Goal: Navigation & Orientation: Find specific page/section

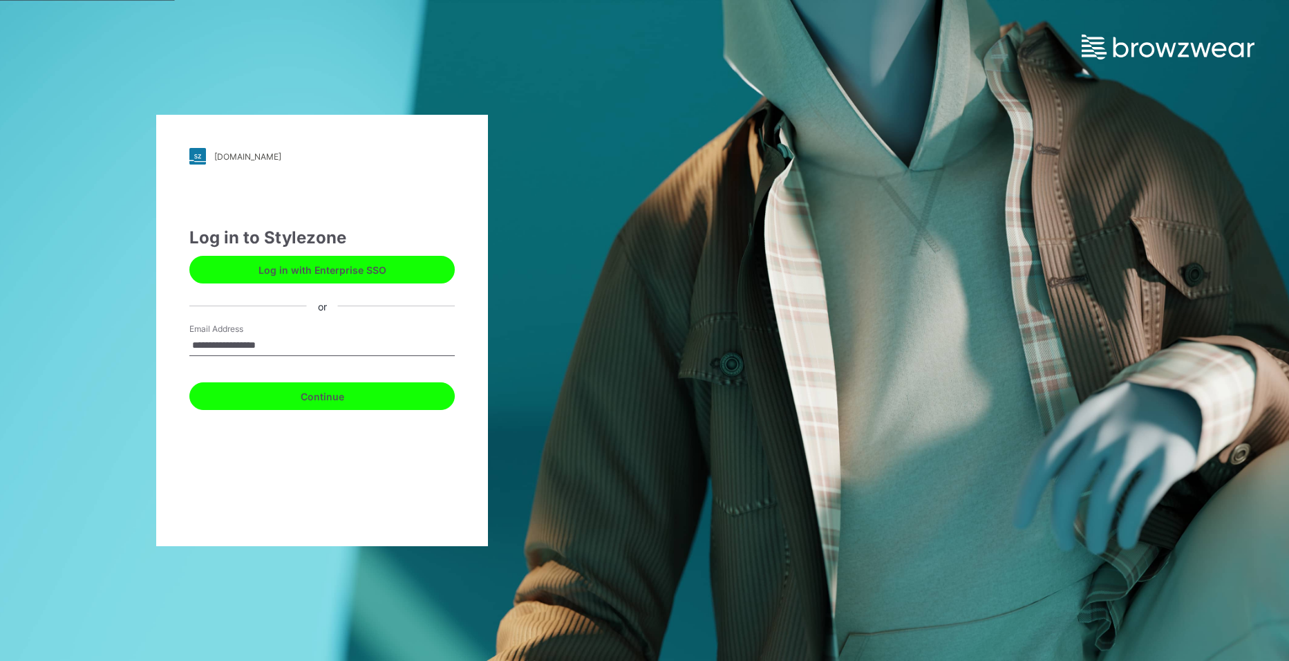
click at [374, 408] on button "Continue" at bounding box center [322, 396] width 266 height 28
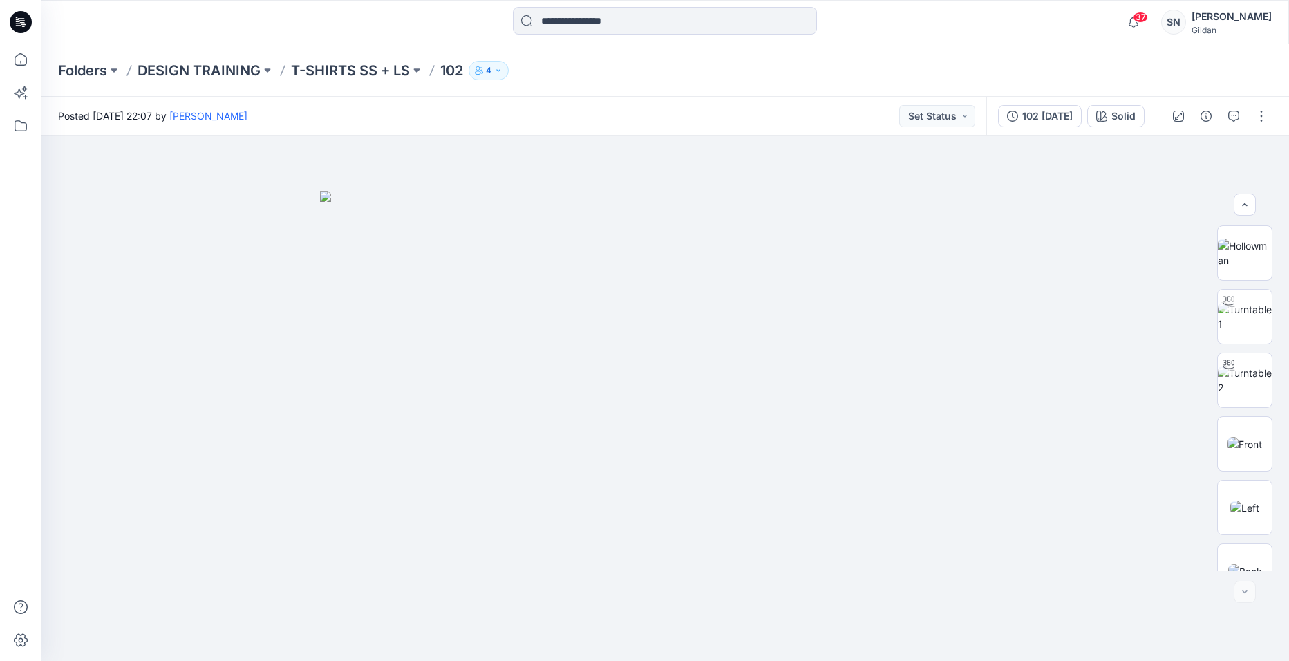
scroll to position [600, 0]
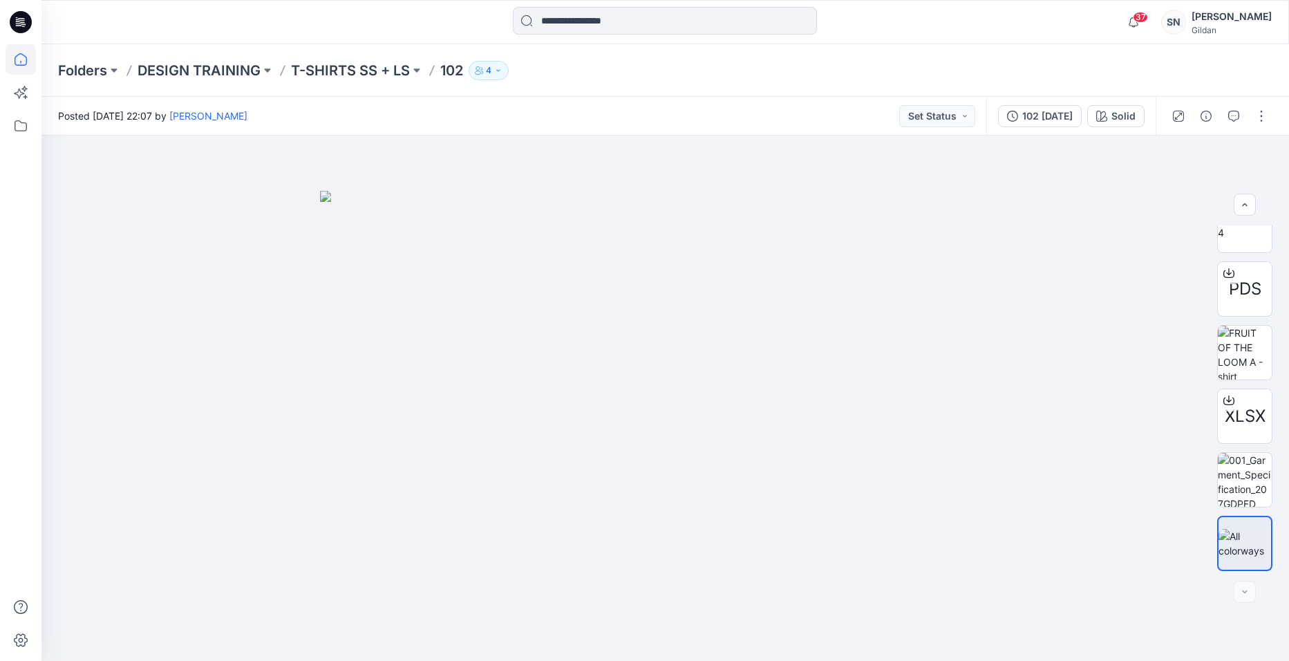
click at [26, 59] on icon at bounding box center [21, 59] width 30 height 30
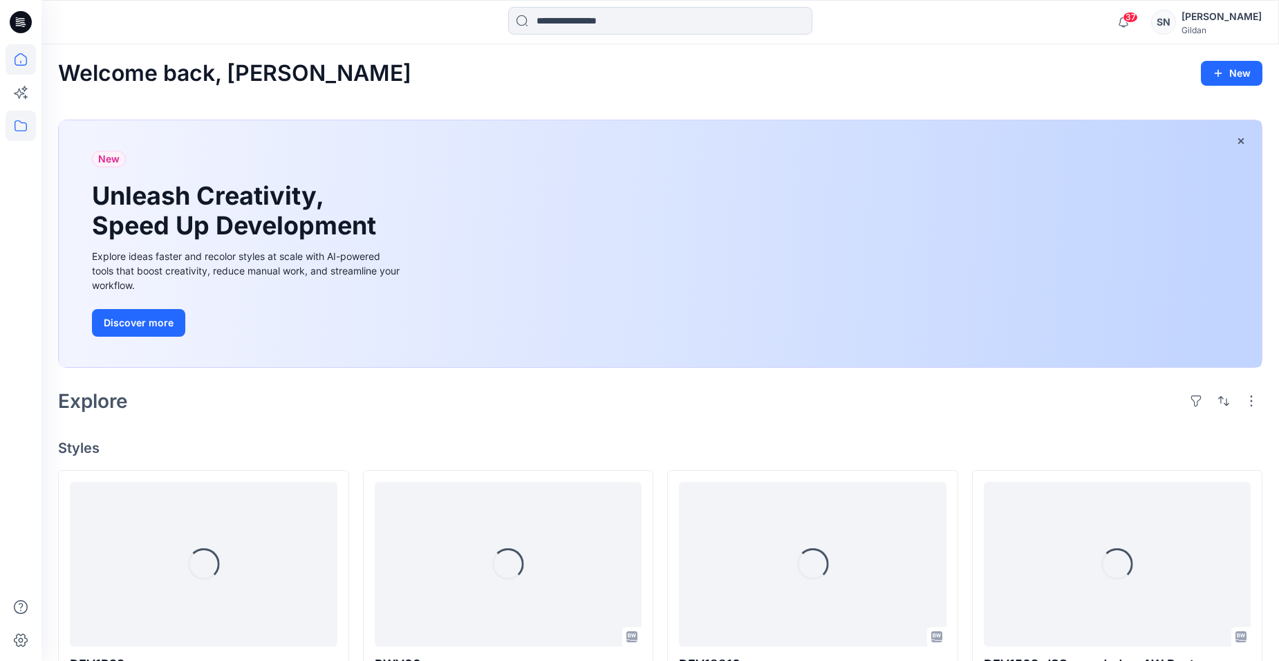
click at [30, 126] on icon at bounding box center [21, 126] width 30 height 30
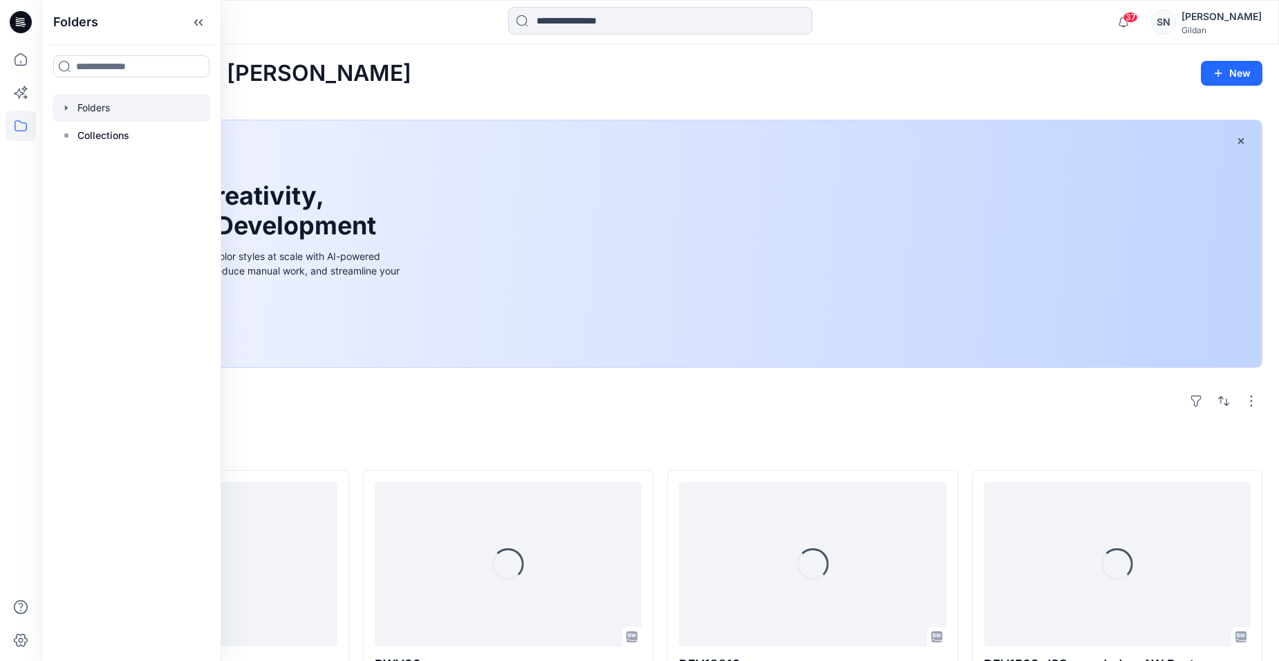
click at [102, 106] on div at bounding box center [132, 108] width 158 height 28
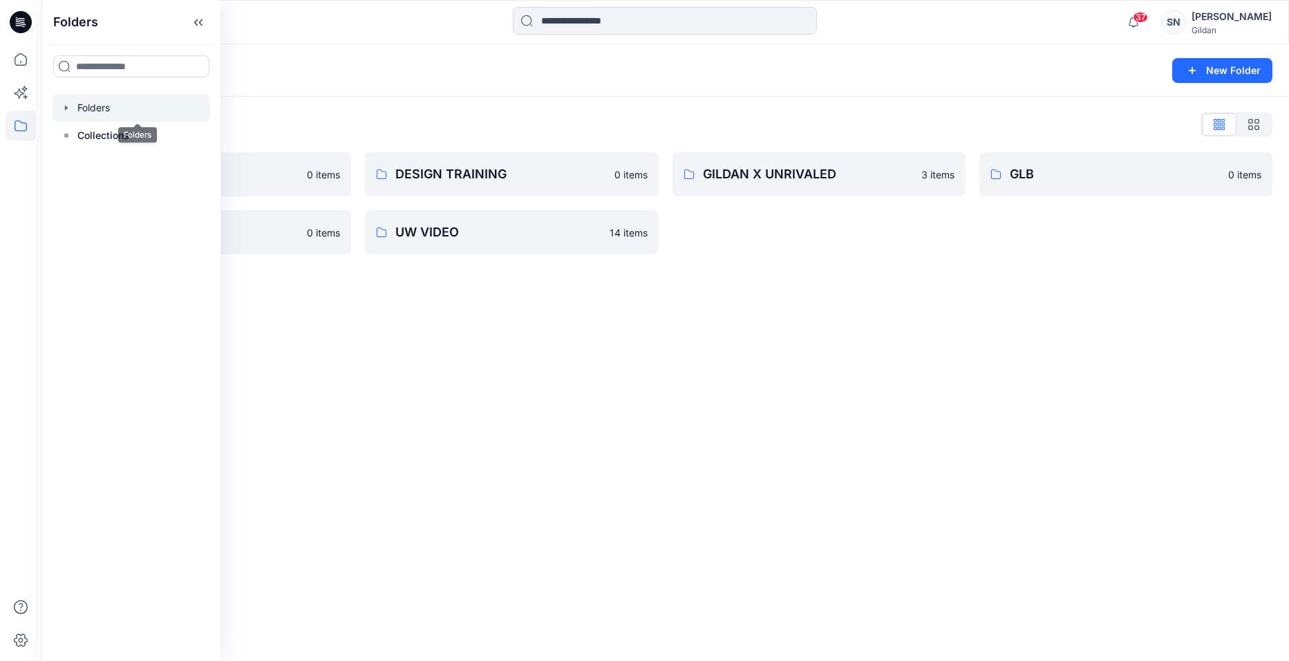
click at [589, 378] on div "Folders New Folder Folders List BA 0 items PW 0 items DESIGN TRAINING 0 items U…" at bounding box center [665, 352] width 1248 height 617
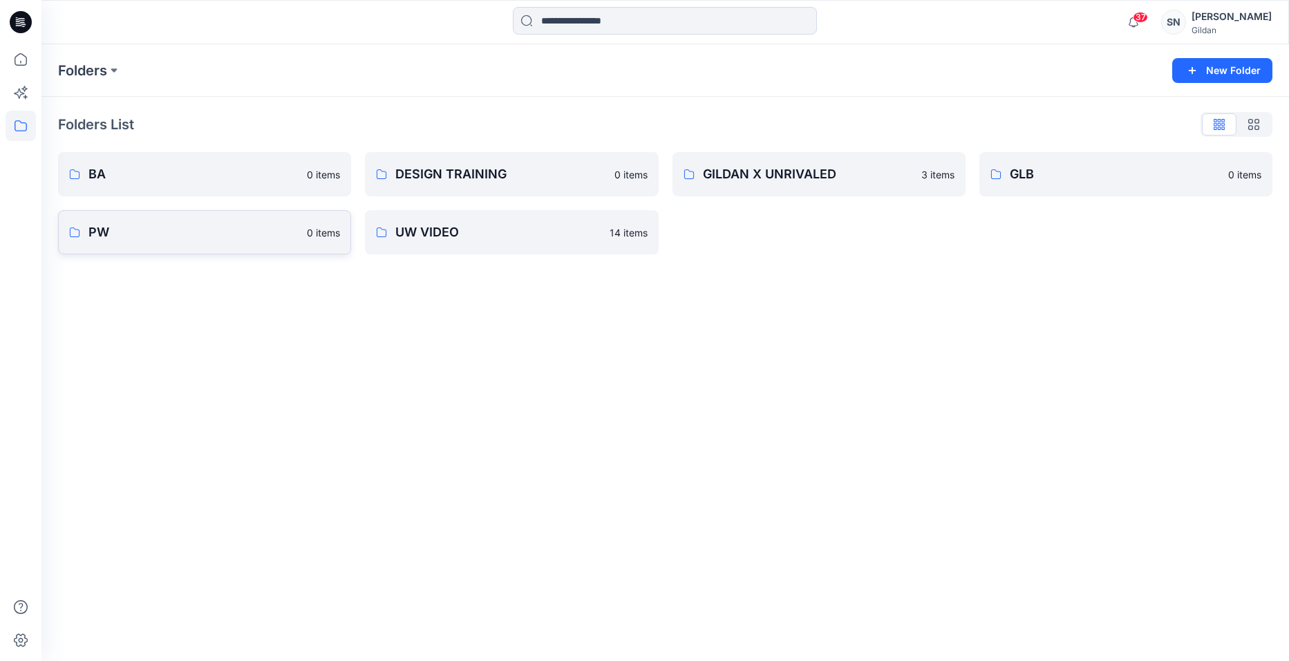
click at [174, 243] on link "PW 0 items" at bounding box center [204, 232] width 293 height 44
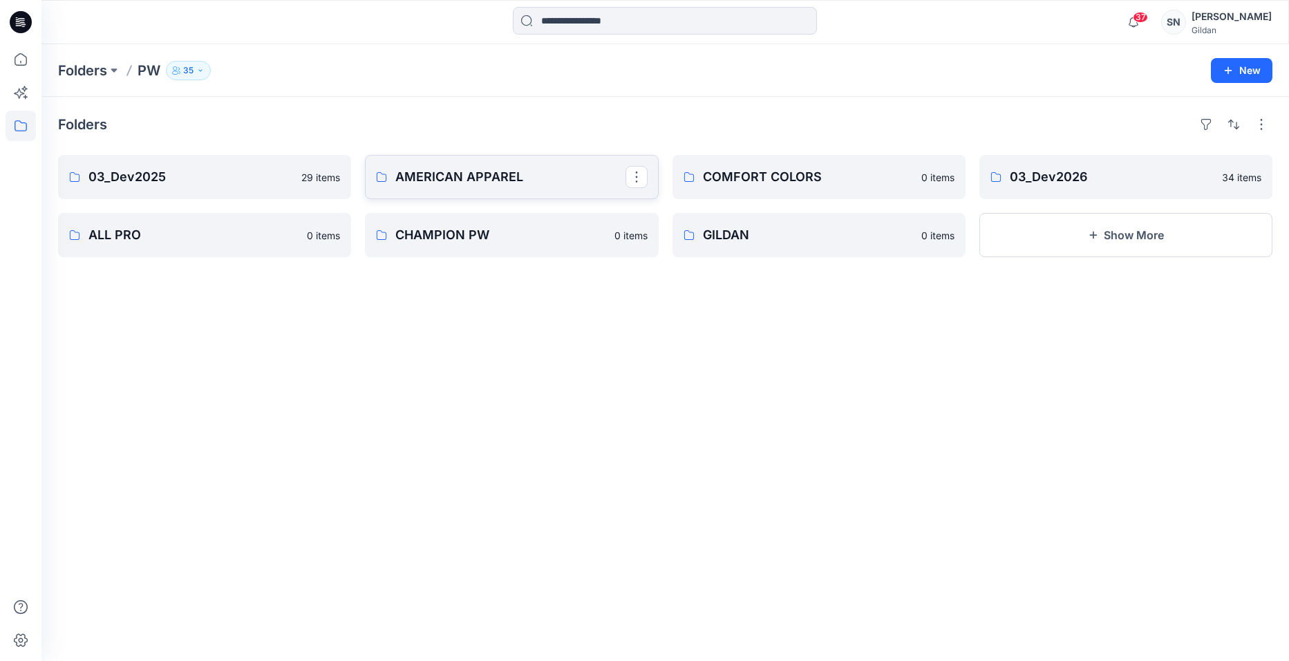
click at [543, 183] on p "AMERICAN APPAREL" at bounding box center [510, 176] width 230 height 19
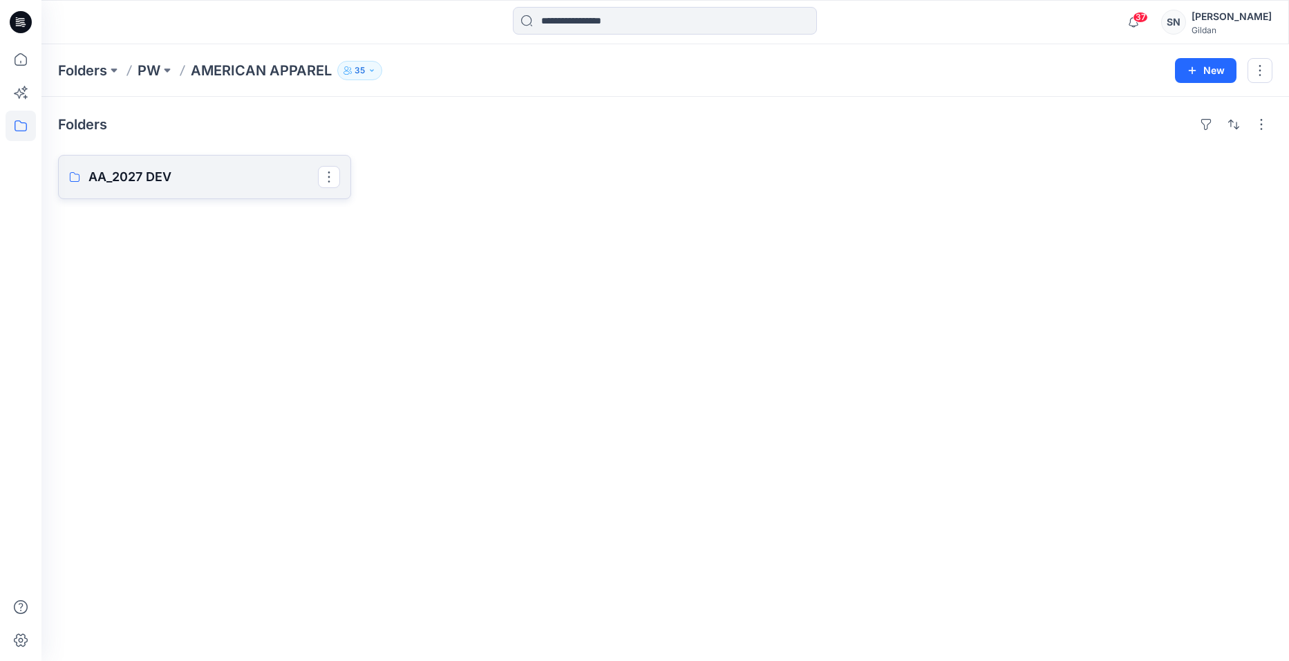
click at [171, 183] on p "AA_2027 DEV" at bounding box center [204, 176] width 230 height 19
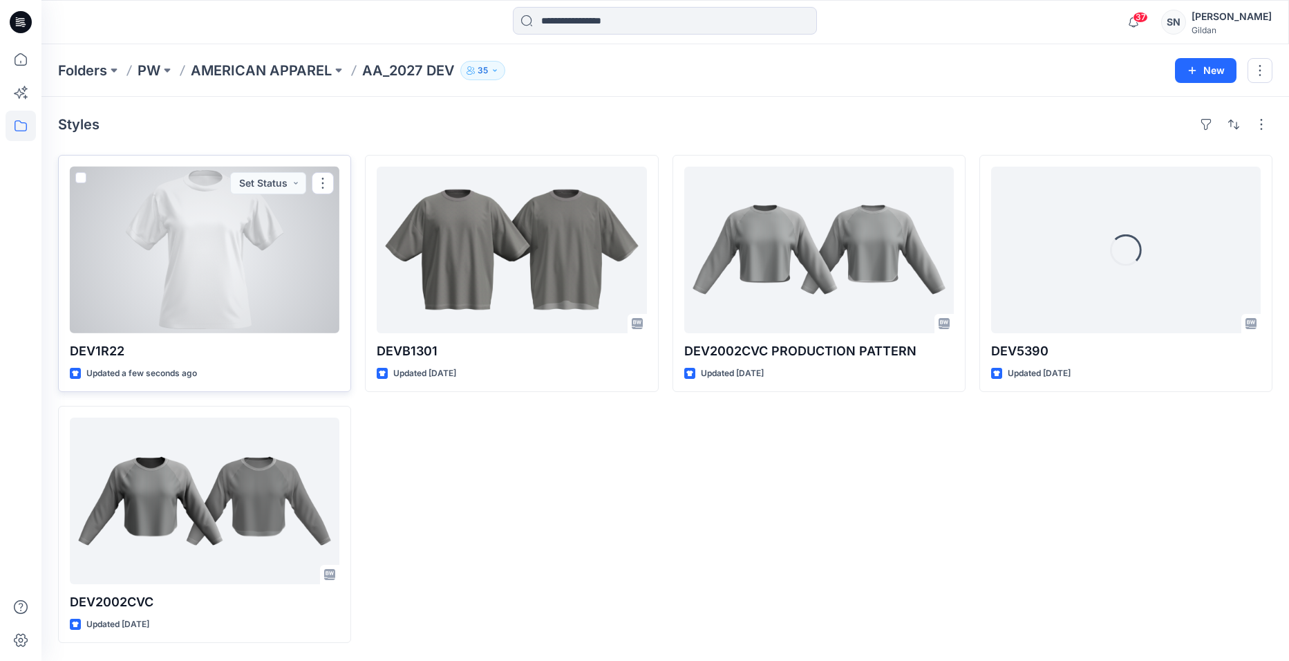
click at [309, 244] on div at bounding box center [205, 250] width 270 height 167
